Goal: Task Accomplishment & Management: Manage account settings

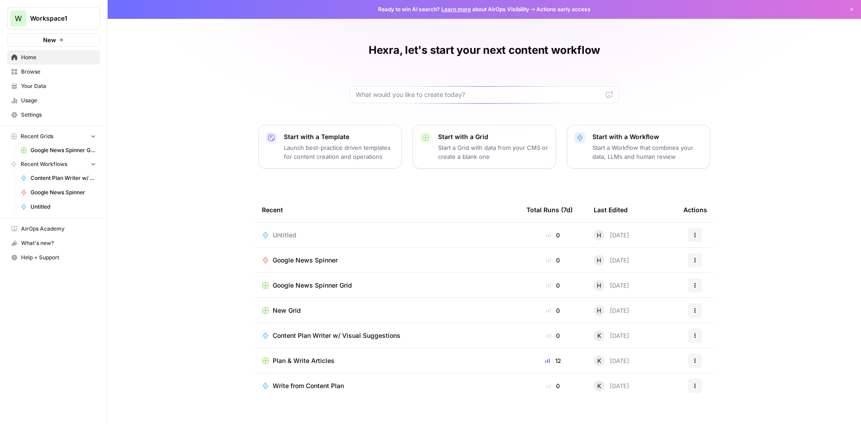
click at [855, 9] on button "Dismiss" at bounding box center [852, 10] width 12 height 12
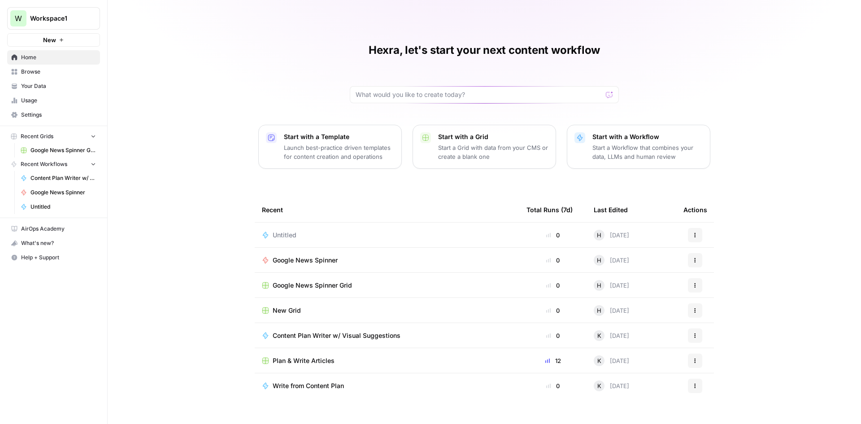
click at [64, 72] on span "Browse" at bounding box center [58, 72] width 75 height 8
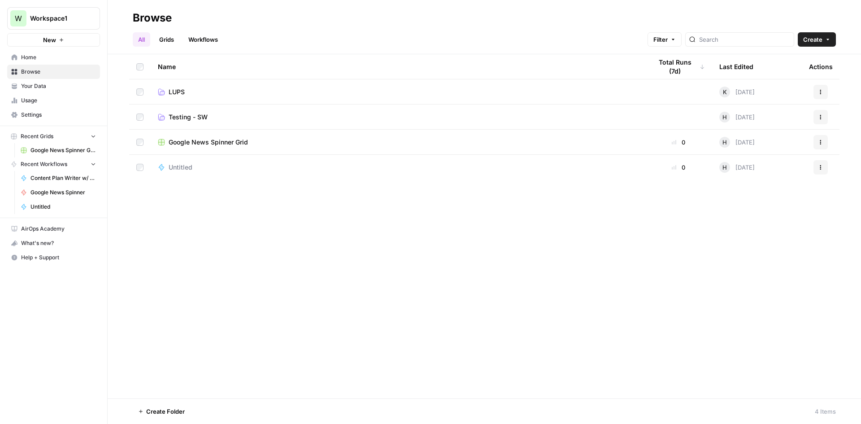
click at [49, 114] on span "Settings" at bounding box center [58, 115] width 75 height 8
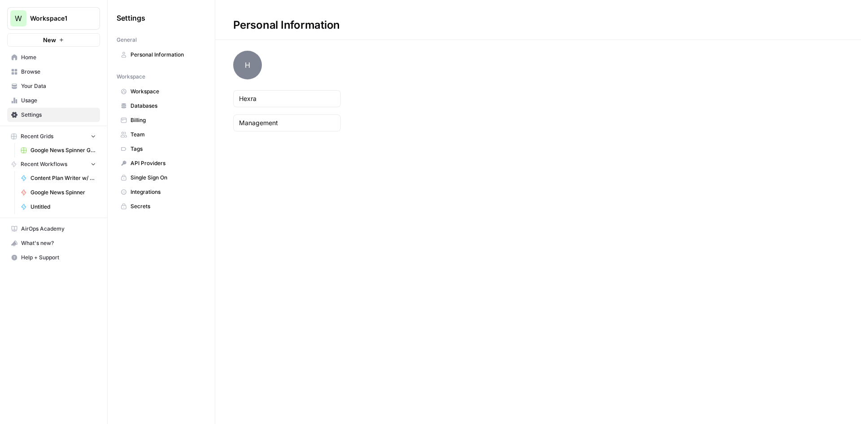
click at [153, 133] on span "Team" at bounding box center [166, 135] width 71 height 8
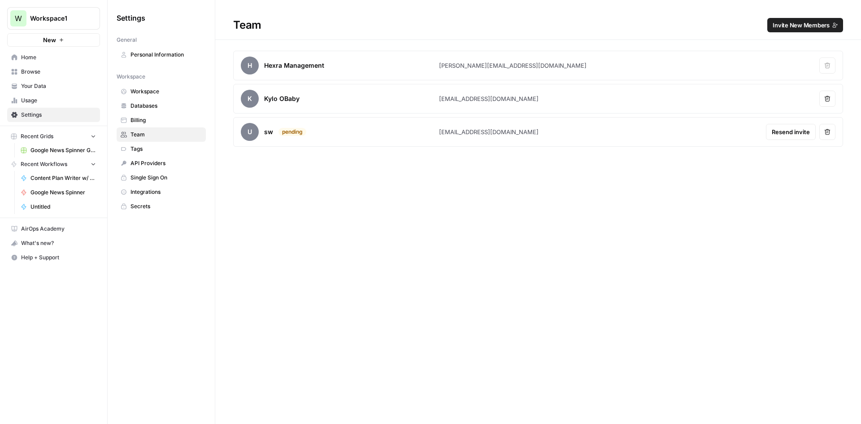
click at [839, 24] on button "Invite New Members" at bounding box center [806, 25] width 76 height 14
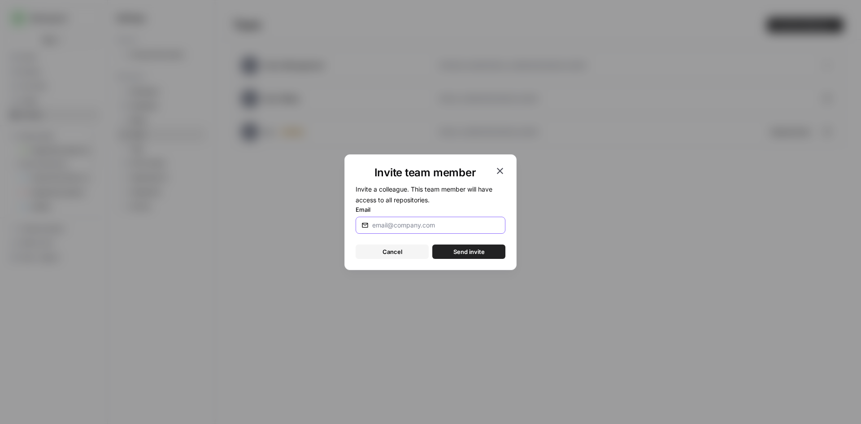
click at [418, 226] on input "Email" at bounding box center [435, 225] width 127 height 9
click at [501, 168] on icon "button" at bounding box center [500, 171] width 11 height 11
